Goal: Information Seeking & Learning: Find specific fact

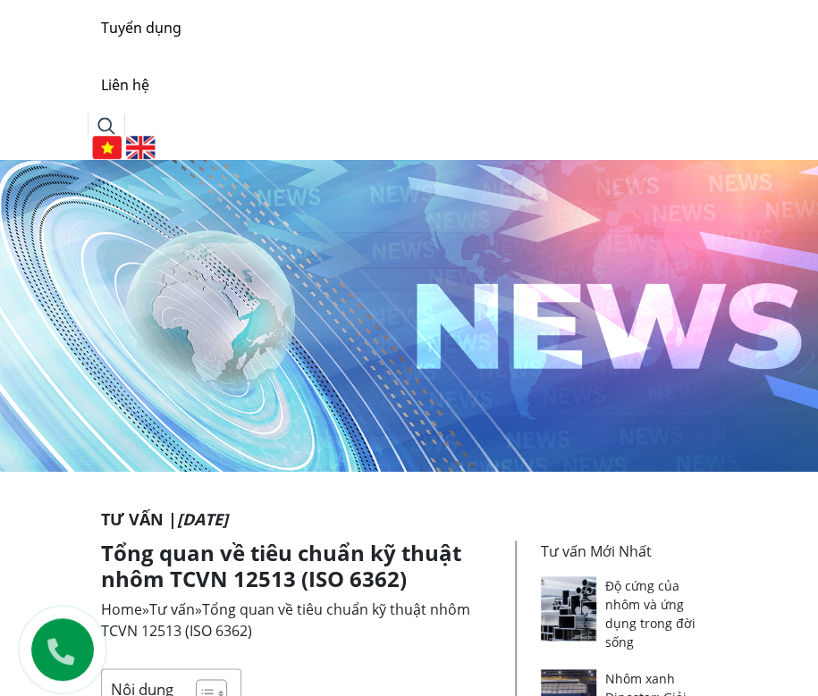
scroll to position [533, 0]
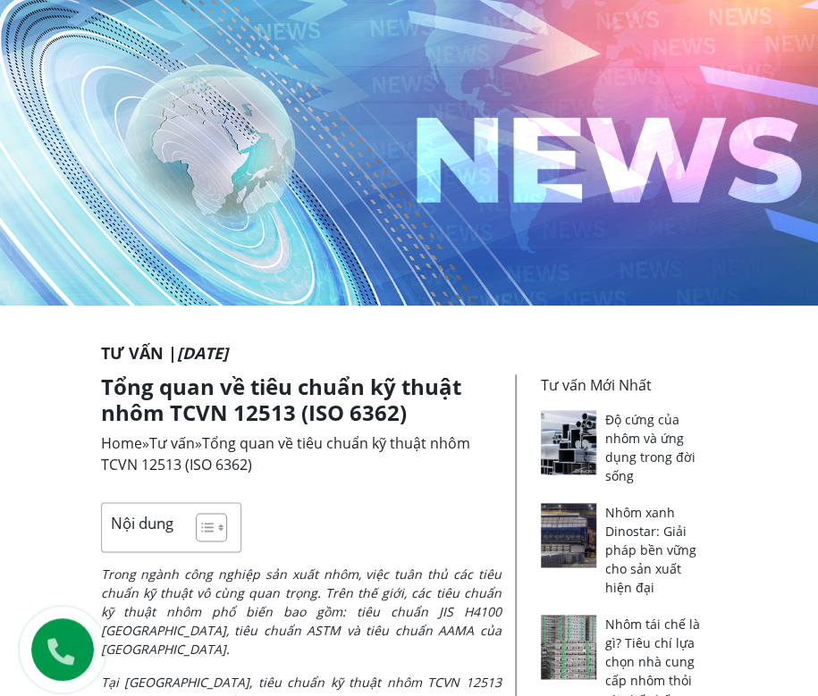
click at [181, 444] on link "Tư vấn" at bounding box center [172, 444] width 46 height 20
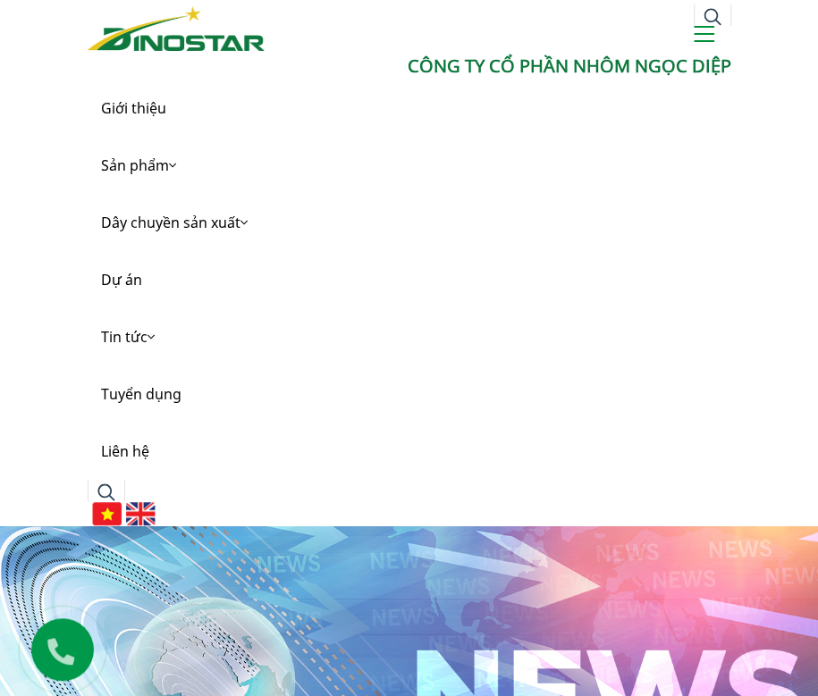
click at [712, 17] on img at bounding box center [713, 17] width 18 height 18
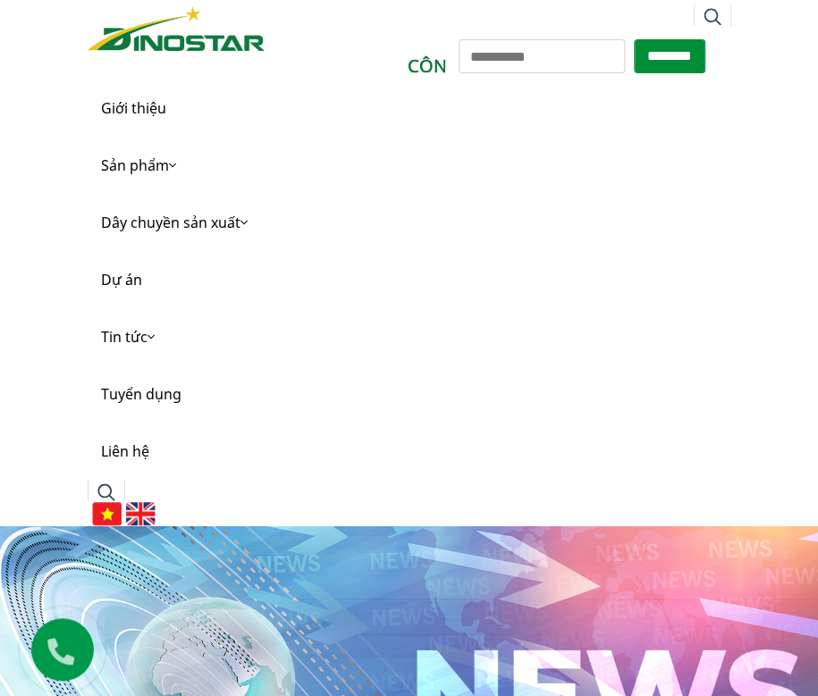
click at [524, 60] on input "Tìm kiếm cho:" at bounding box center [542, 56] width 166 height 34
type input "****"
click at [634, 39] on input "********" at bounding box center [670, 56] width 72 height 34
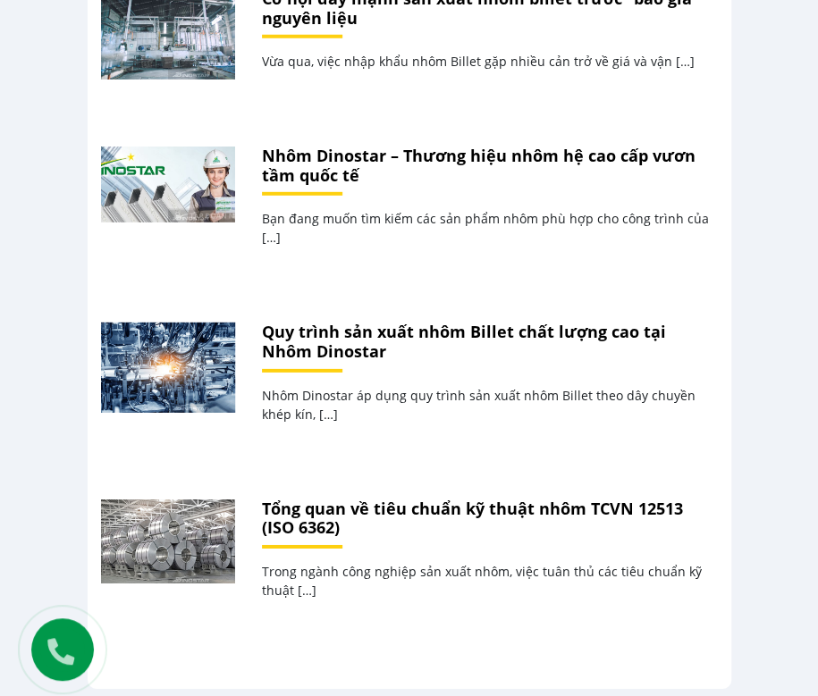
scroll to position [1967, 0]
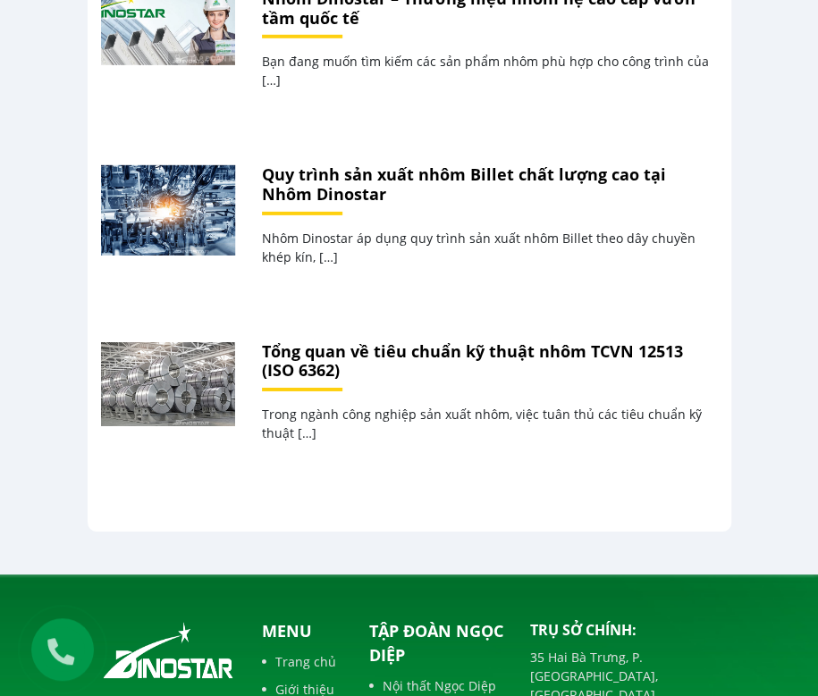
click at [400, 164] on link "Quy trình sản xuất nhôm Billet chất lượng cao tại Nhôm Dinostar" at bounding box center [464, 184] width 404 height 41
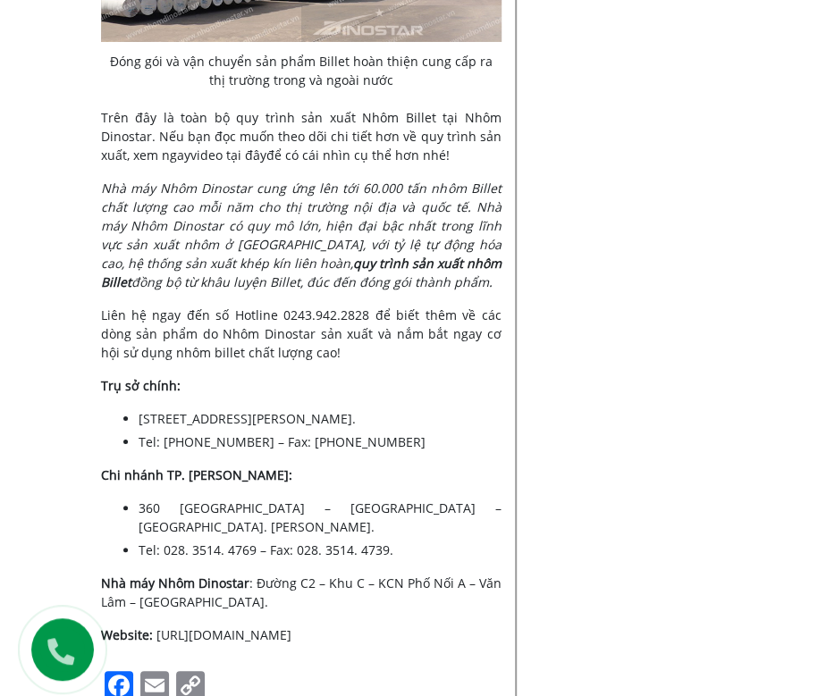
scroll to position [4738, 0]
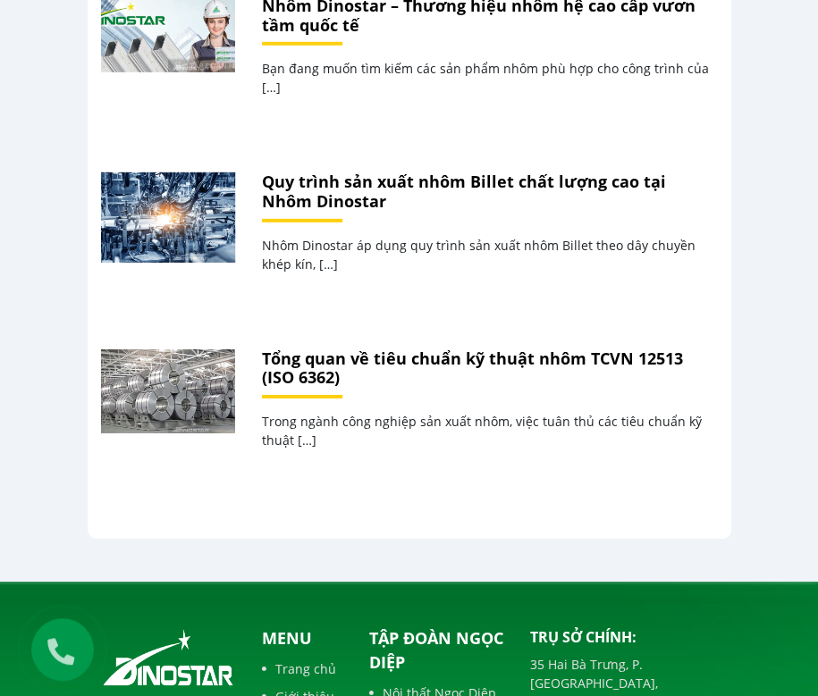
scroll to position [1967, 0]
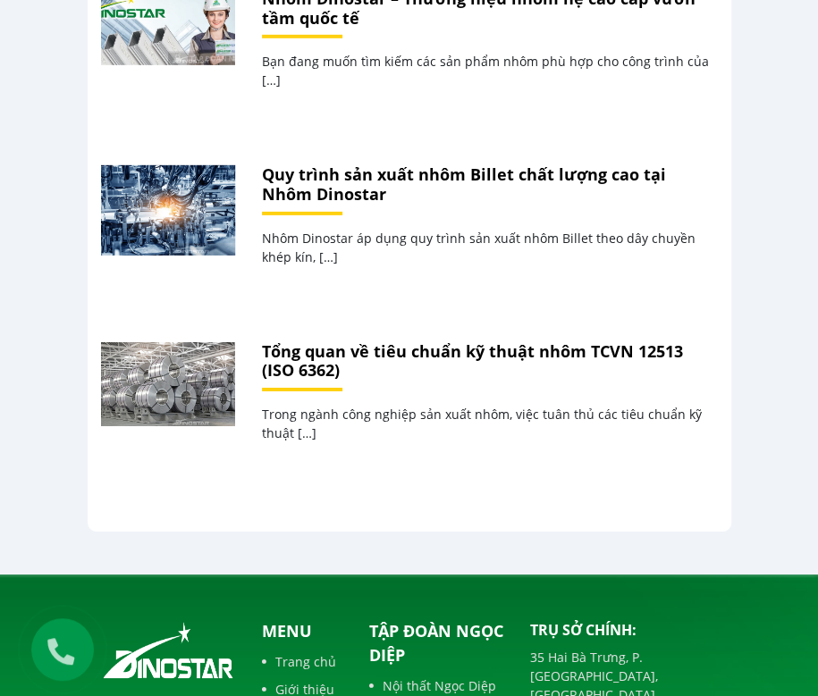
click at [308, 341] on link "Tổng quan về tiêu chuẩn kỹ thuật nhôm TCVN 12513 (ISO 6362)" at bounding box center [472, 361] width 421 height 41
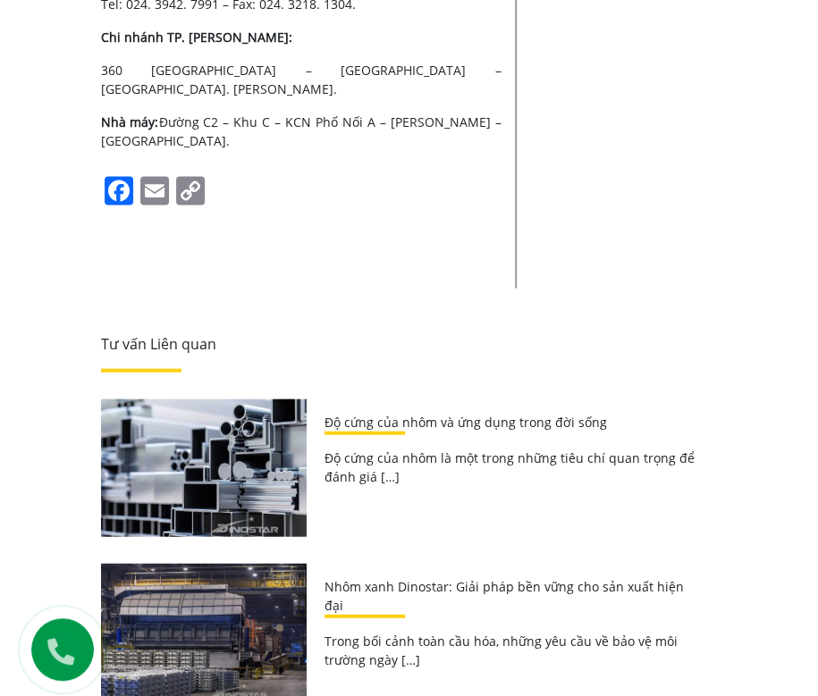
scroll to position [6079, 0]
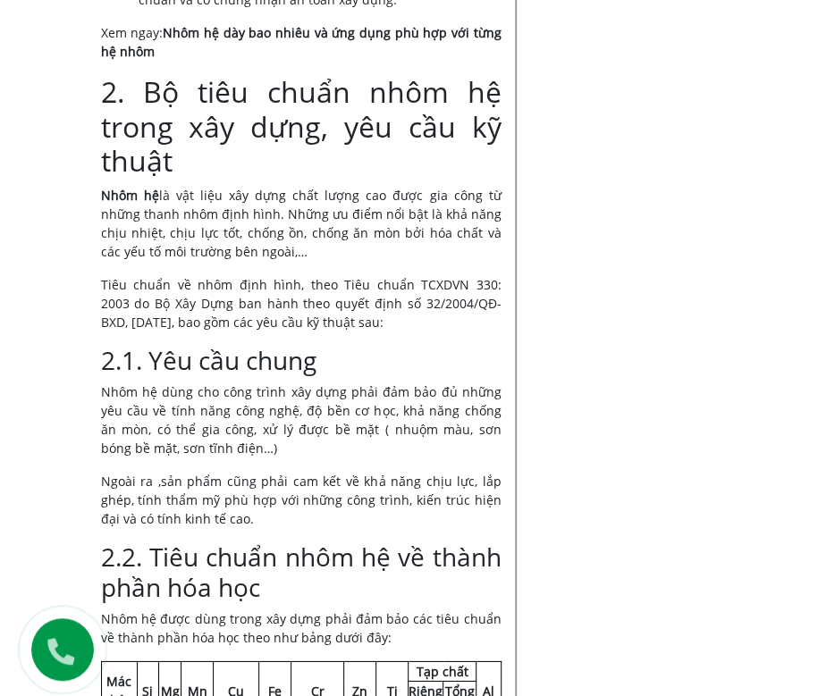
scroll to position [1430, 0]
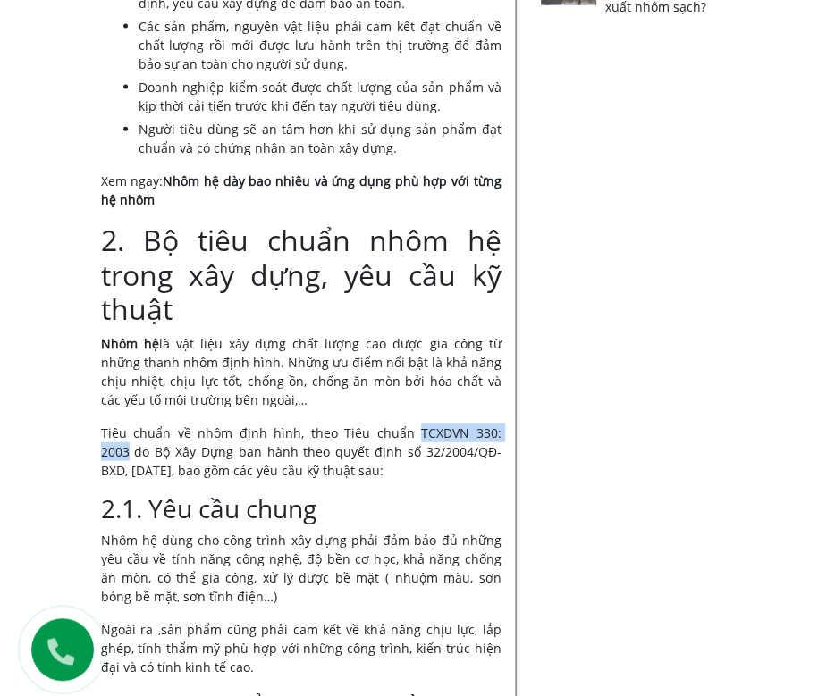
drag, startPoint x: 501, startPoint y: 434, endPoint x: 392, endPoint y: 427, distance: 108.3
click at [392, 427] on p "Tiêu chuẩn về nhôm định hình, theo Tiêu chuẩn TCXDVN 330: 2003 do Bộ Xây Dựng b…" at bounding box center [301, 452] width 400 height 56
copy p "TCXDVN 330: 2003"
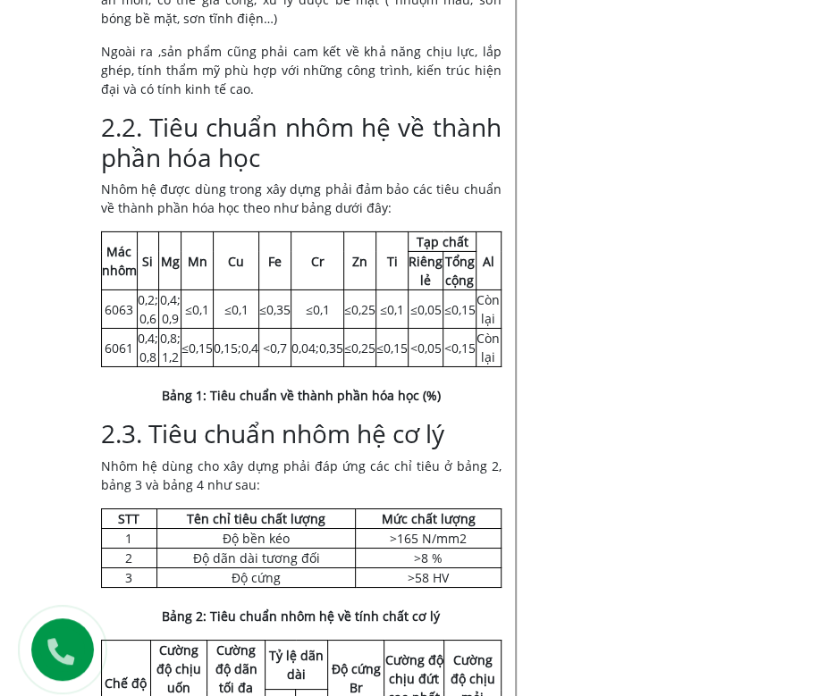
scroll to position [1609, 0]
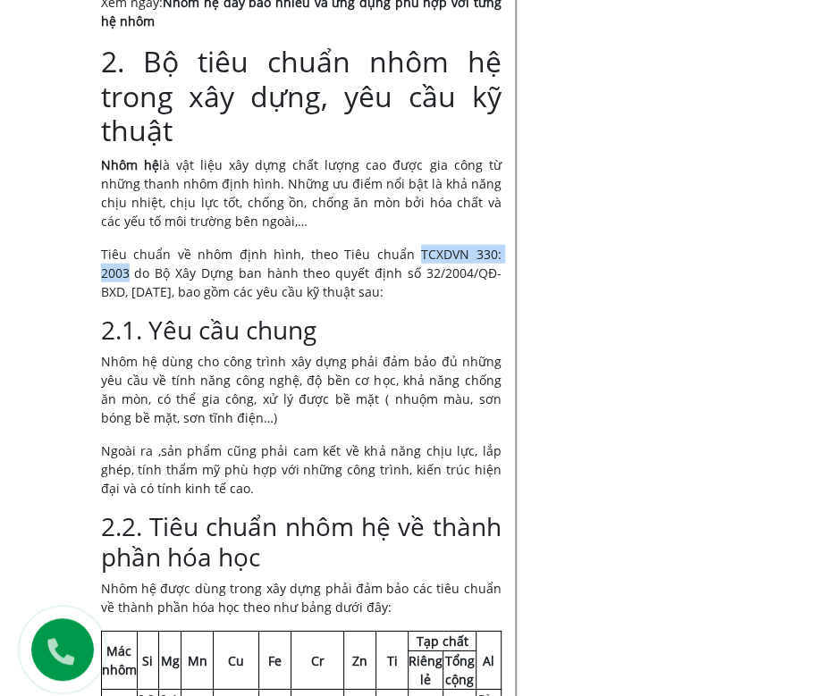
copy p "TCXDVN 330: 2003"
click at [483, 251] on p "Tiêu chuẩn về nhôm định hình, theo Tiêu chuẩn TCXDVN 330: 2003 do Bộ Xây Dựng b…" at bounding box center [301, 273] width 400 height 56
drag, startPoint x: 499, startPoint y: 251, endPoint x: 401, endPoint y: 251, distance: 97.4
click at [392, 246] on p "Tiêu chuẩn về nhôm định hình, theo Tiêu chuẩn TCXDVN 330: 2003 do Bộ Xây Dựng b…" at bounding box center [301, 273] width 400 height 56
copy p "TCXDVN 330: 2003"
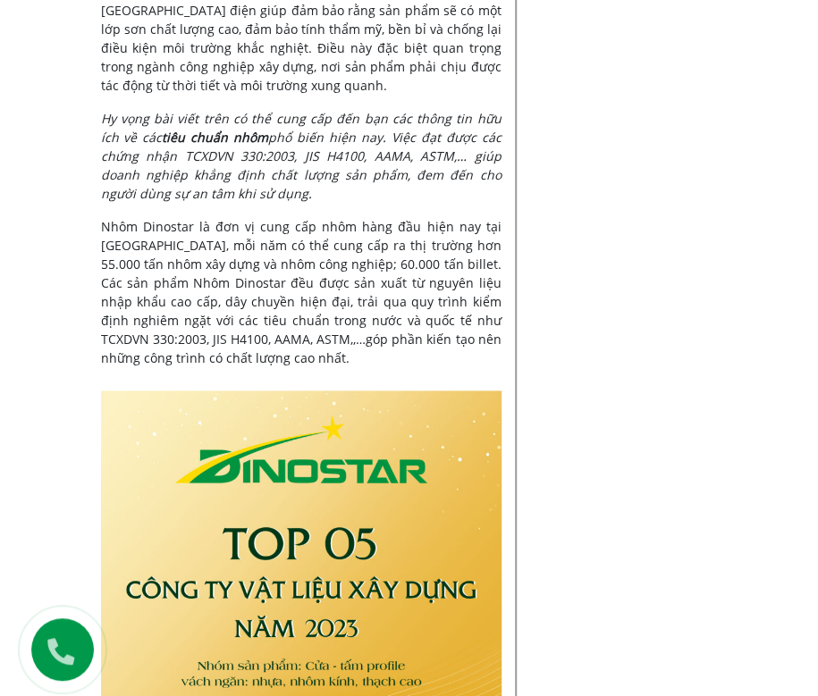
scroll to position [6079, 0]
